Goal: Information Seeking & Learning: Learn about a topic

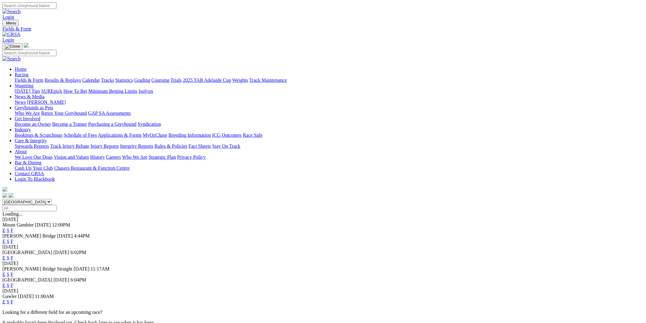
select select "QLD"
click at [52, 199] on select "South Australia New South Wales Northern Territory Queensland Tasmania Victoria…" at bounding box center [26, 202] width 49 height 6
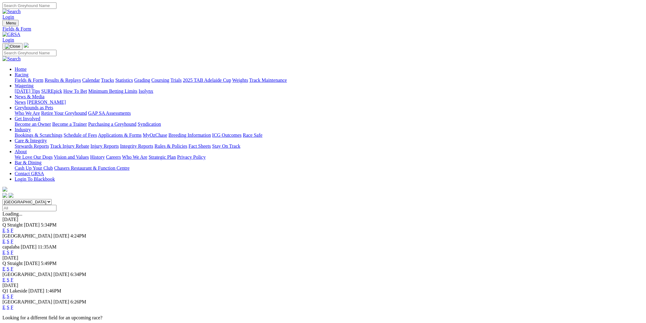
click at [5, 239] on link "E" at bounding box center [3, 241] width 3 height 5
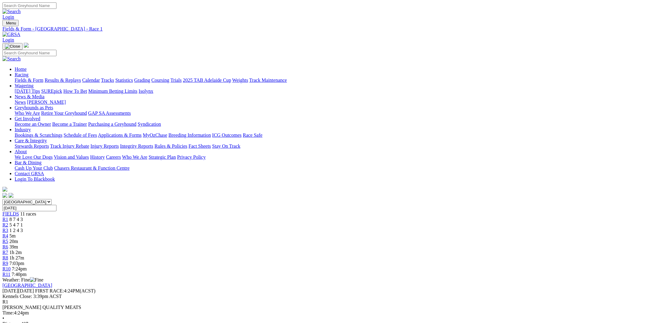
click at [8, 233] on span "R4" at bounding box center [5, 235] width 6 height 5
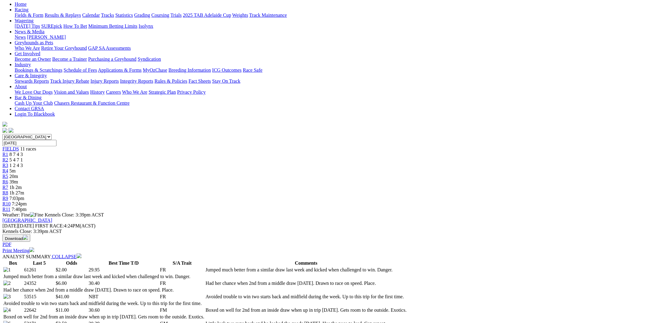
scroll to position [68, 0]
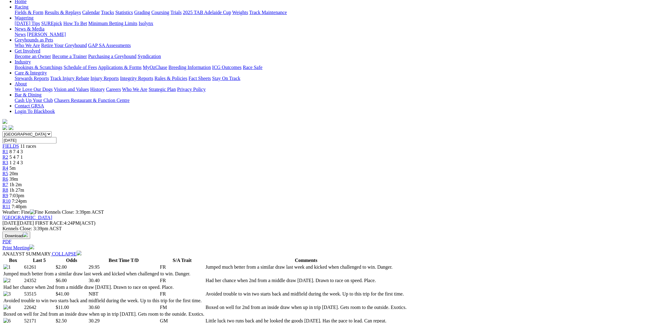
click at [18, 171] on span "20m" at bounding box center [13, 173] width 9 height 5
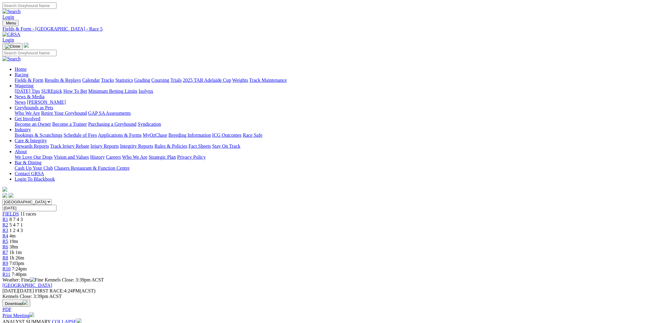
click at [18, 244] on span "38m" at bounding box center [13, 246] width 9 height 5
click at [52, 199] on select "South Australia New South Wales Northern Territory Queensland Tasmania Victoria…" at bounding box center [26, 202] width 49 height 6
select select "NSW"
click at [52, 199] on select "South Australia New South Wales Northern Territory Queensland Tasmania Victoria…" at bounding box center [26, 202] width 49 height 6
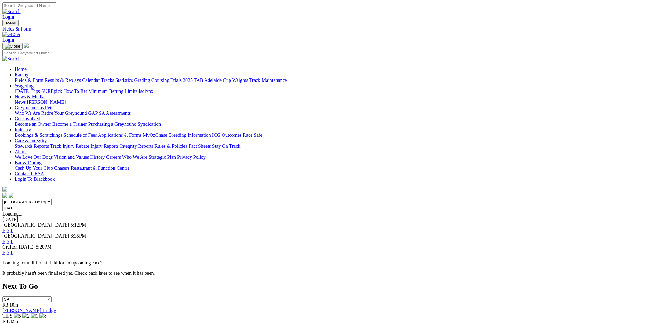
click at [5, 228] on link "E" at bounding box center [3, 230] width 3 height 5
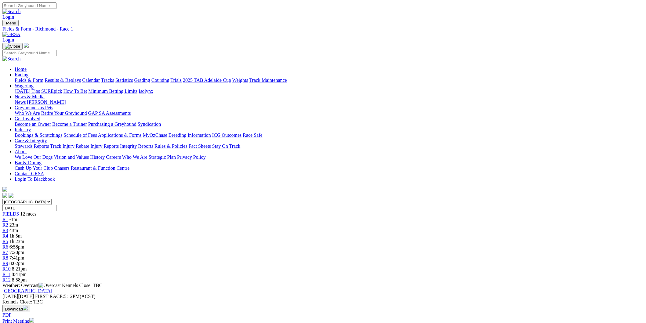
click at [18, 222] on span "23m" at bounding box center [13, 224] width 9 height 5
click at [8, 233] on link "R4" at bounding box center [5, 235] width 6 height 5
click at [234, 228] on div "R3 41m" at bounding box center [322, 230] width 641 height 5
